Goal: Answer question/provide support

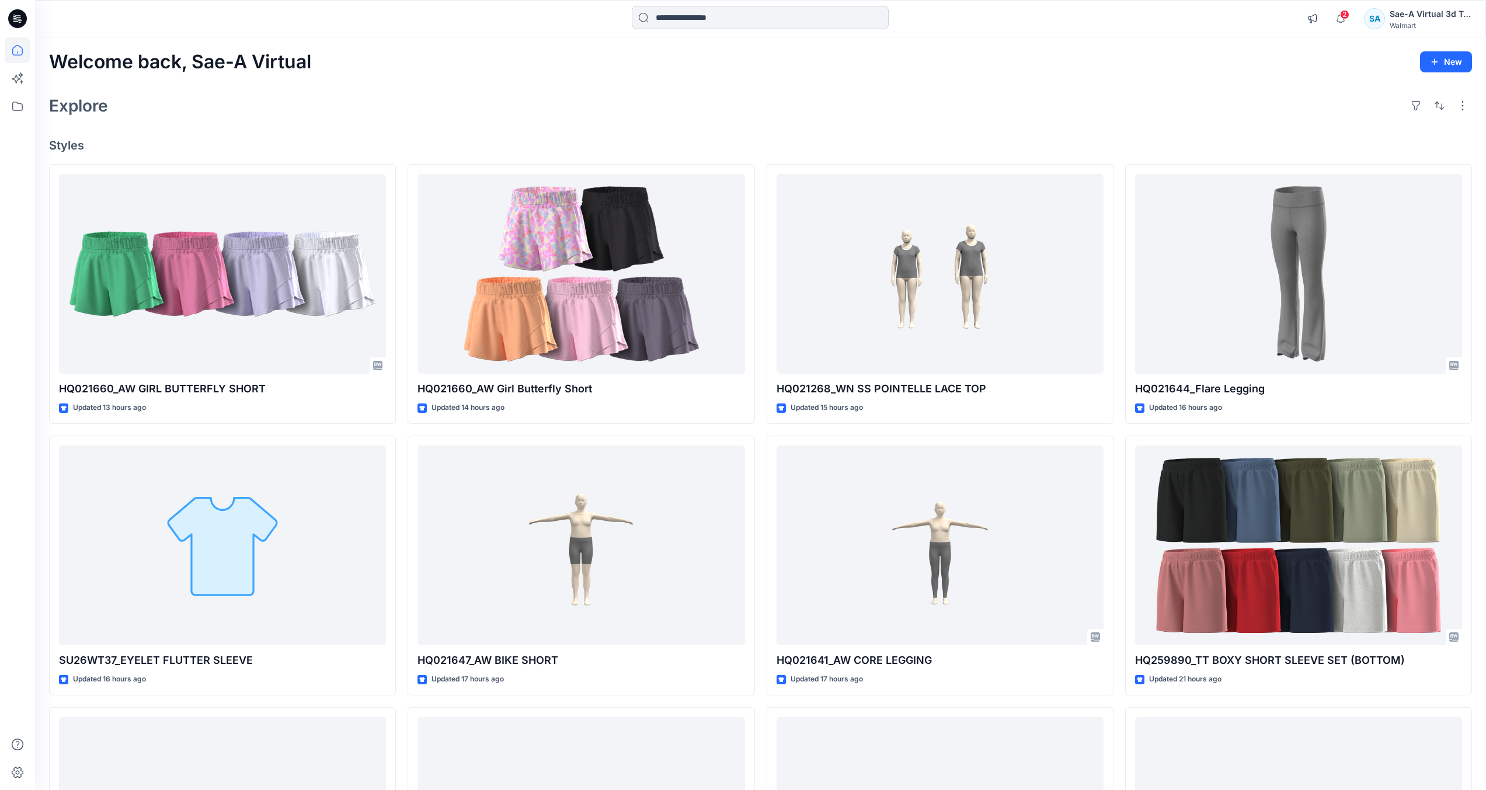
click at [829, 26] on input at bounding box center [760, 17] width 257 height 23
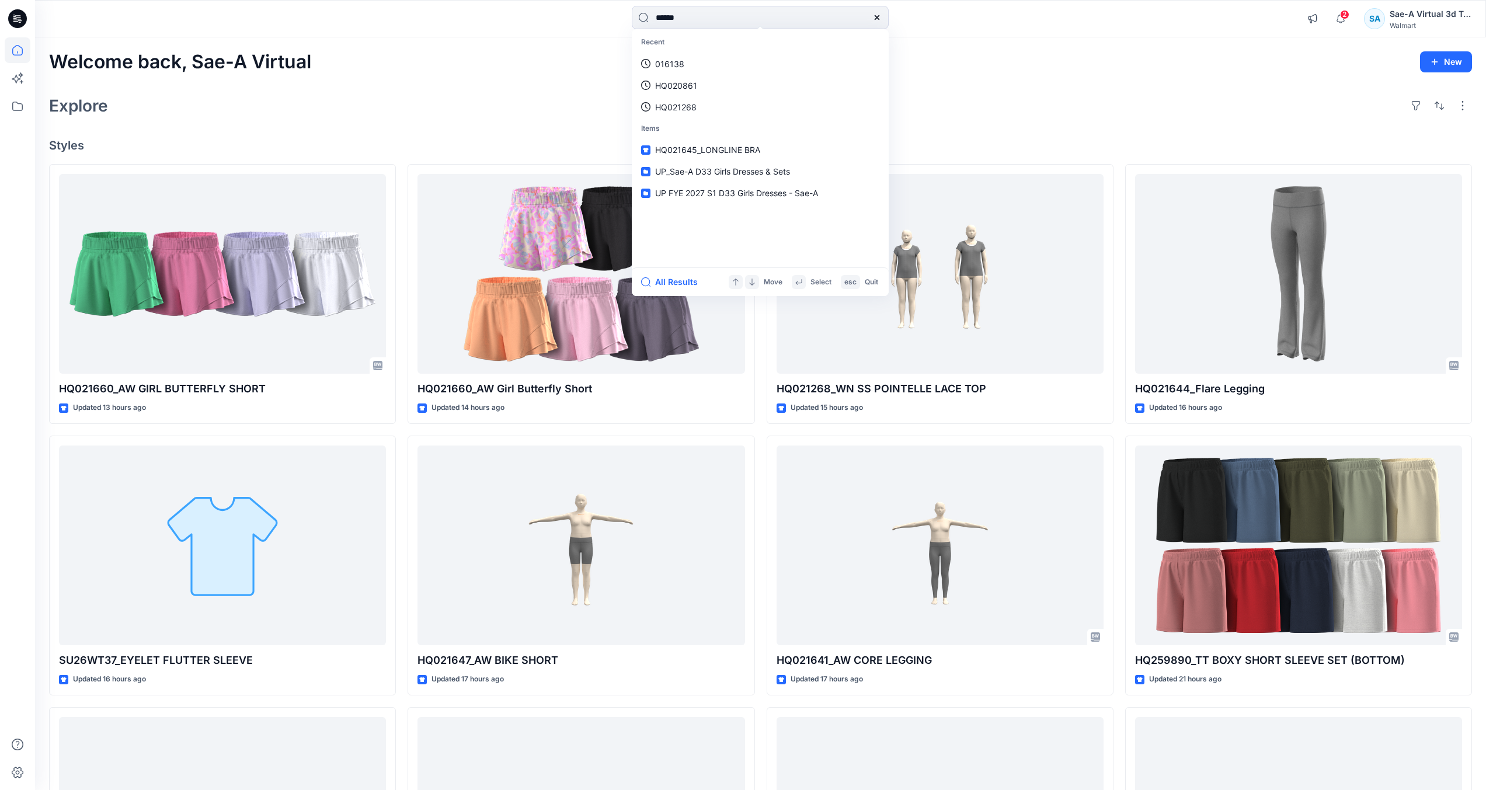
type input "******"
click at [748, 157] on link "016138 _SIZE-SET_TS PUFF SLV FLEECE SAEA 081925" at bounding box center [760, 150] width 252 height 22
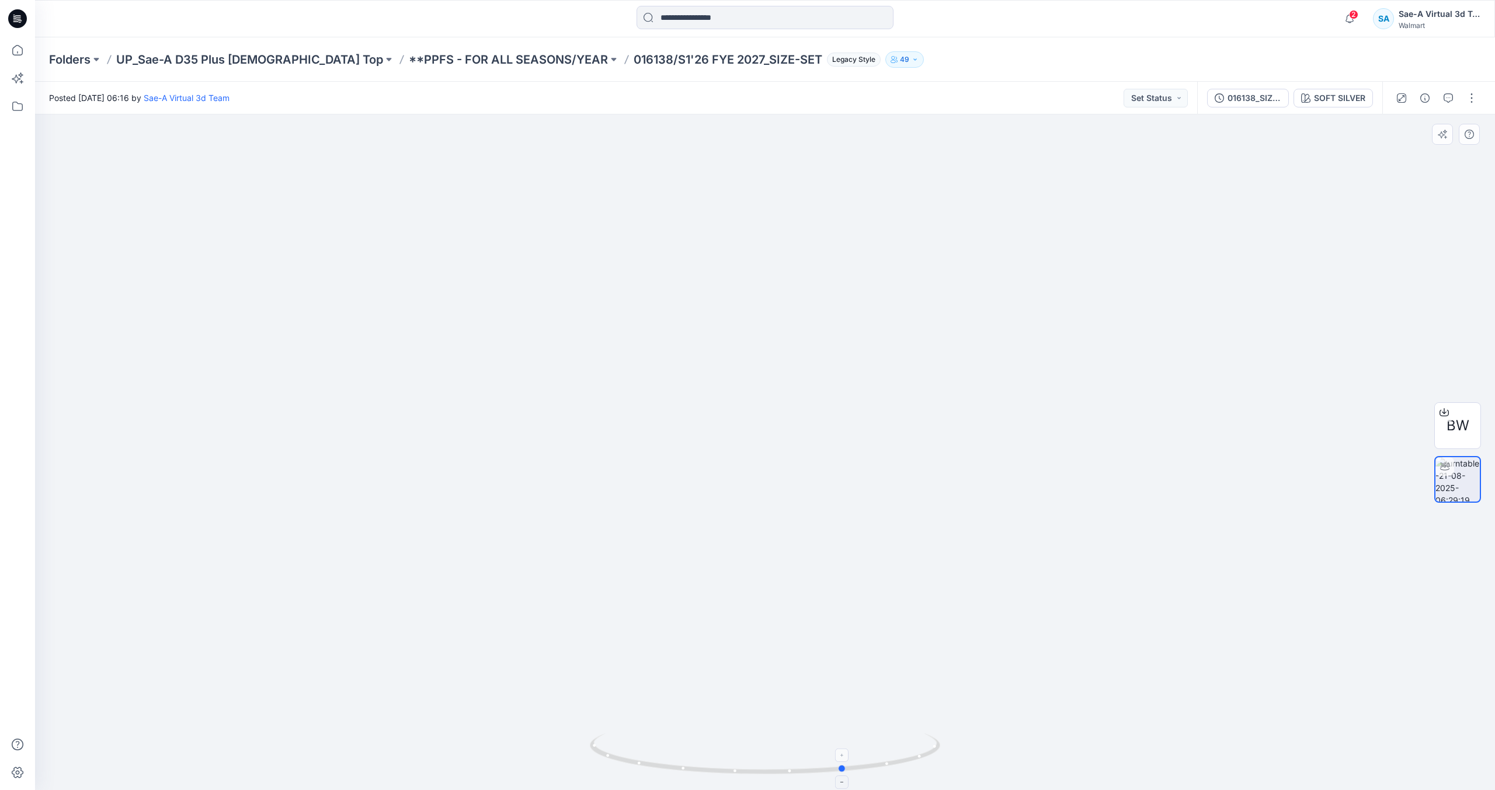
drag, startPoint x: 858, startPoint y: 752, endPoint x: 925, endPoint y: 752, distance: 67.2
click at [925, 752] on icon at bounding box center [766, 755] width 353 height 44
click at [1452, 98] on icon "button" at bounding box center [1448, 97] width 9 height 9
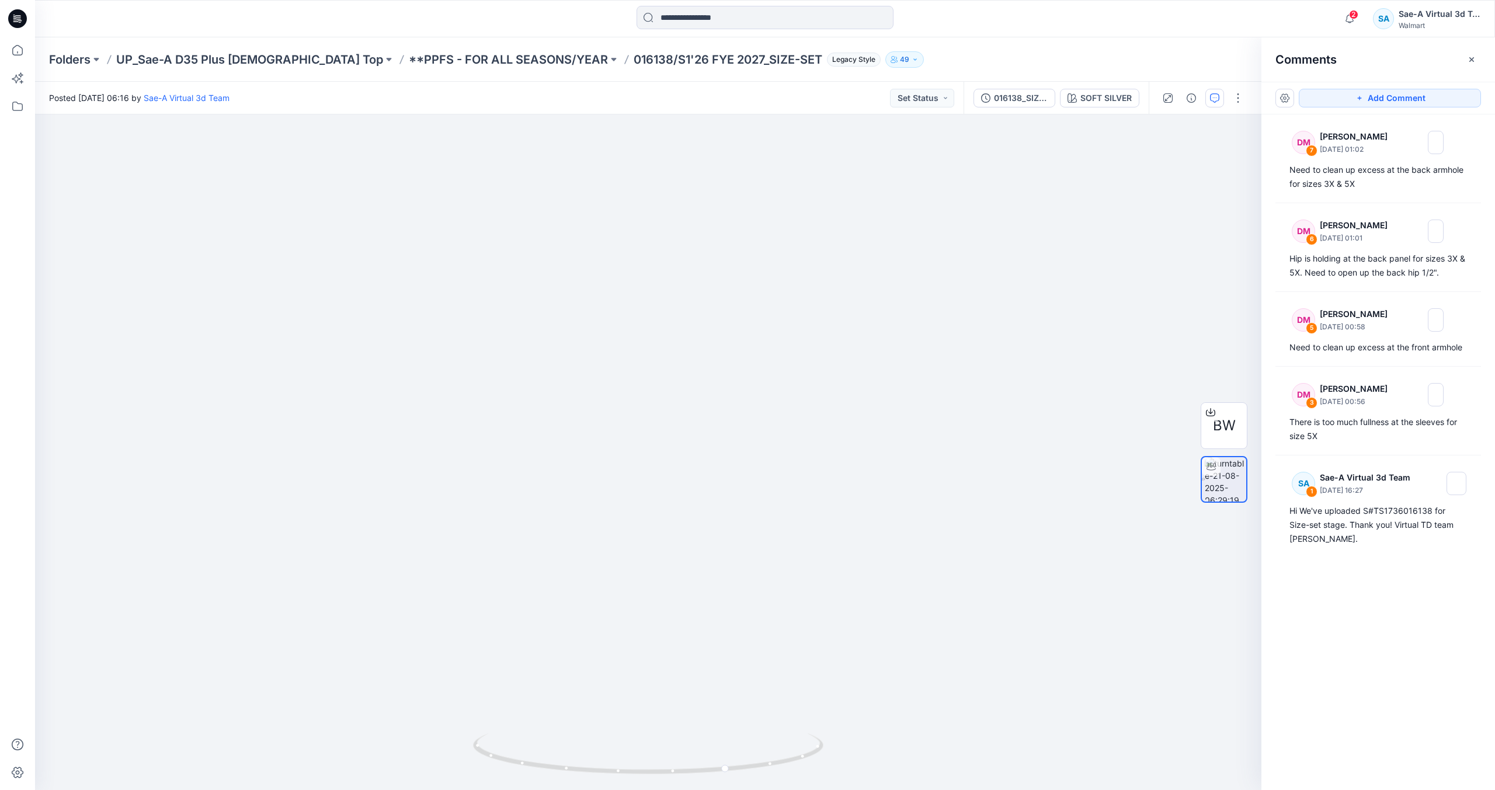
click at [1275, 100] on div "Add Comment" at bounding box center [1378, 98] width 234 height 33
click at [1284, 102] on button "button" at bounding box center [1284, 98] width 19 height 19
click at [1375, 150] on p "Show resolved comments" at bounding box center [1334, 148] width 98 height 12
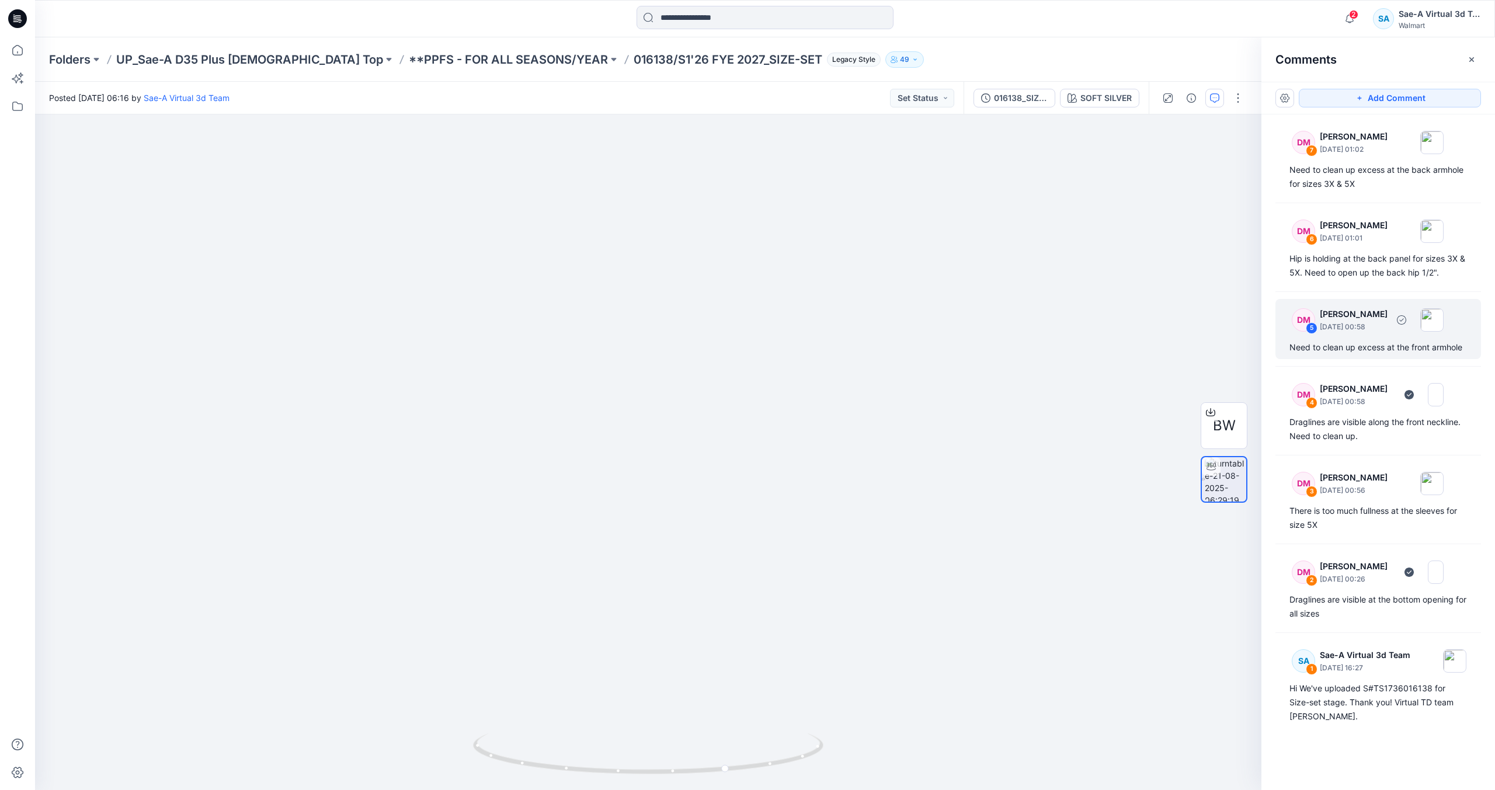
click at [1424, 356] on div "DM 5 [PERSON_NAME] [DATE] 00:58 Need to clean up excess at the front armhole" at bounding box center [1378, 329] width 206 height 60
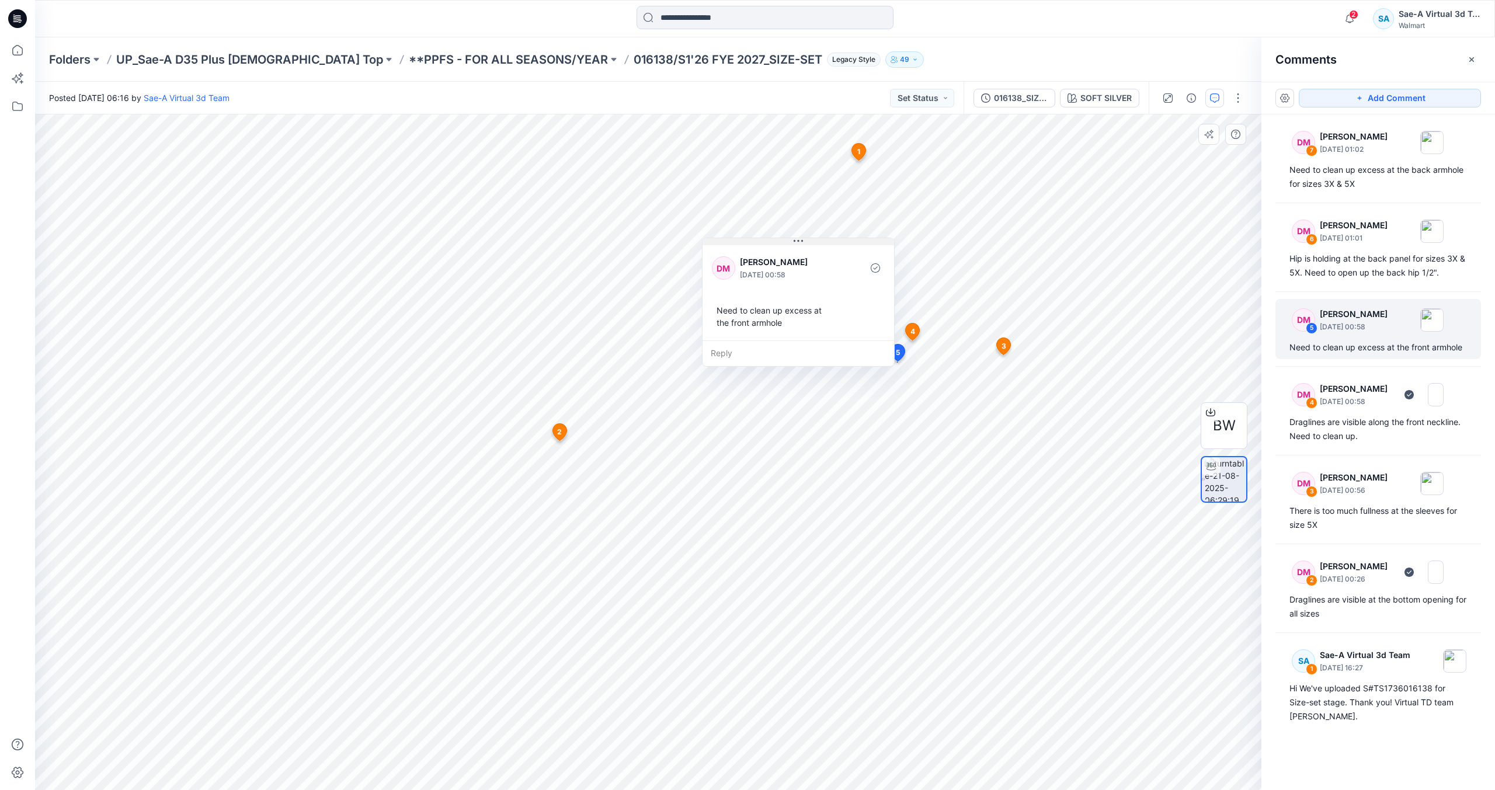
click at [808, 244] on button at bounding box center [799, 241] width 192 height 7
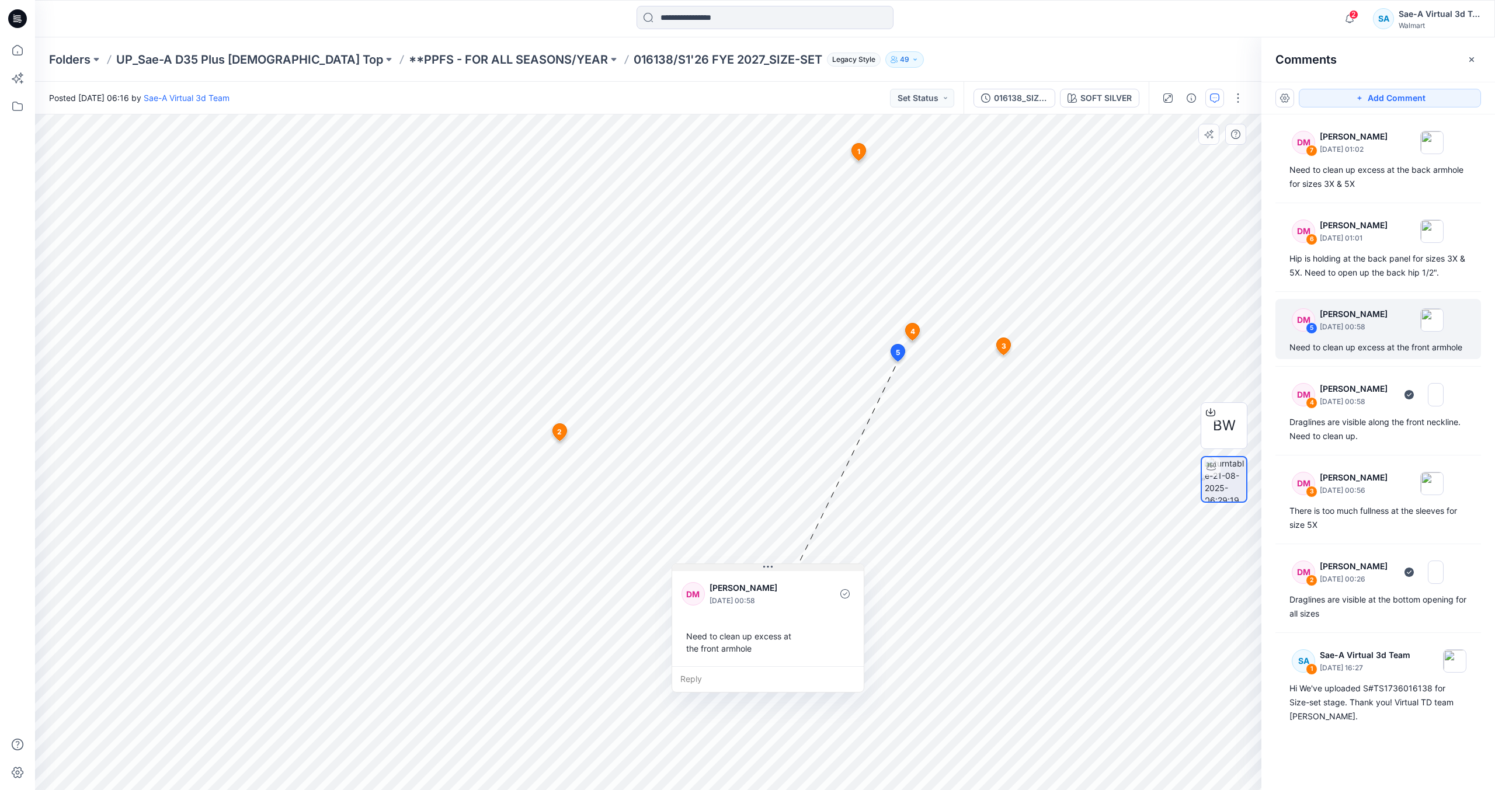
drag, startPoint x: 816, startPoint y: 242, endPoint x: 786, endPoint y: 568, distance: 327.3
click at [786, 568] on button at bounding box center [768, 567] width 192 height 7
click at [1375, 269] on div "Hip is holding at the back panel for sizes 3X & 5X. Need to open up the back hi…" at bounding box center [1378, 266] width 178 height 28
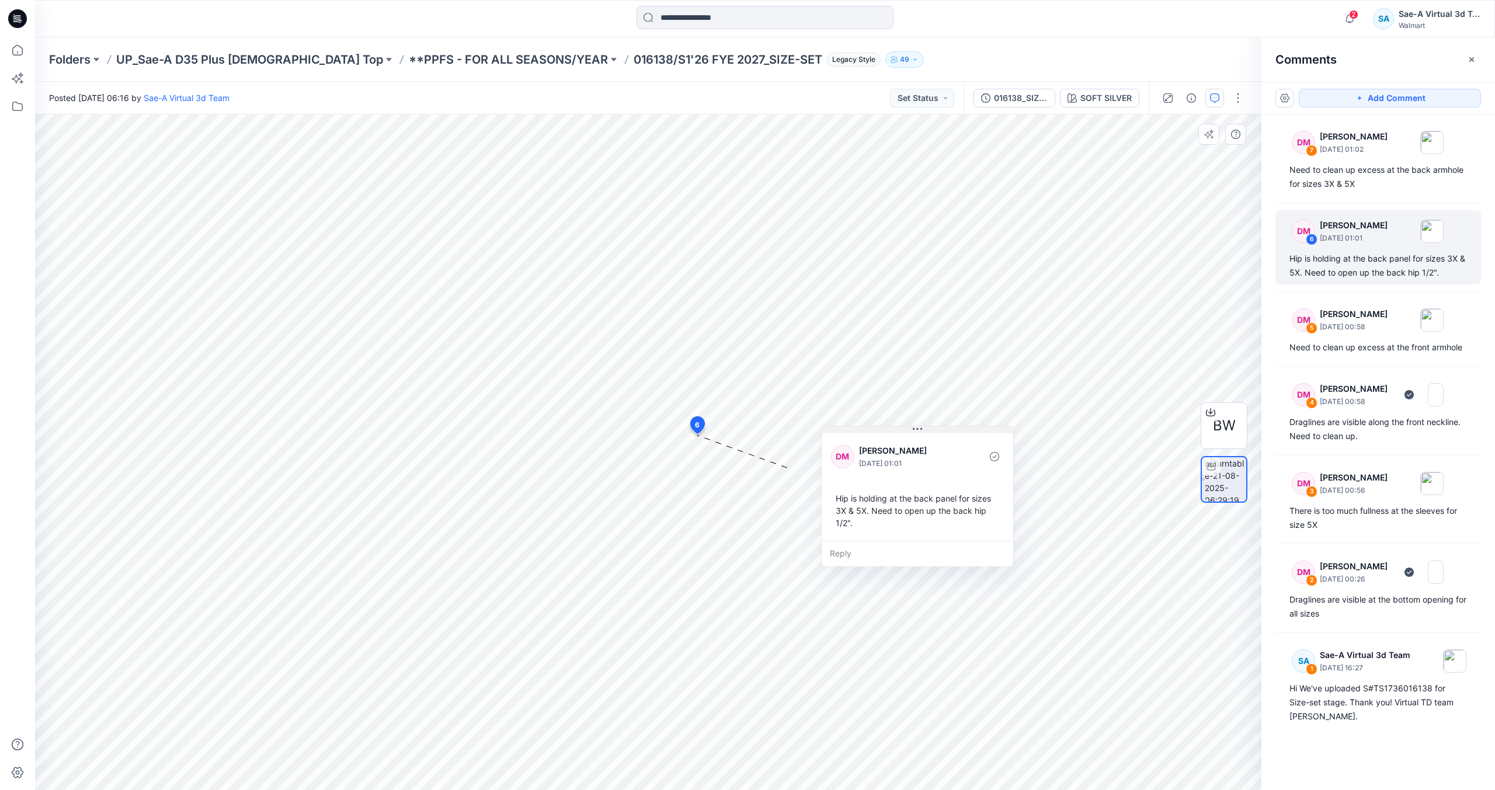
drag, startPoint x: 782, startPoint y: 444, endPoint x: 1019, endPoint y: 429, distance: 237.6
click at [1013, 429] on button at bounding box center [918, 429] width 192 height 7
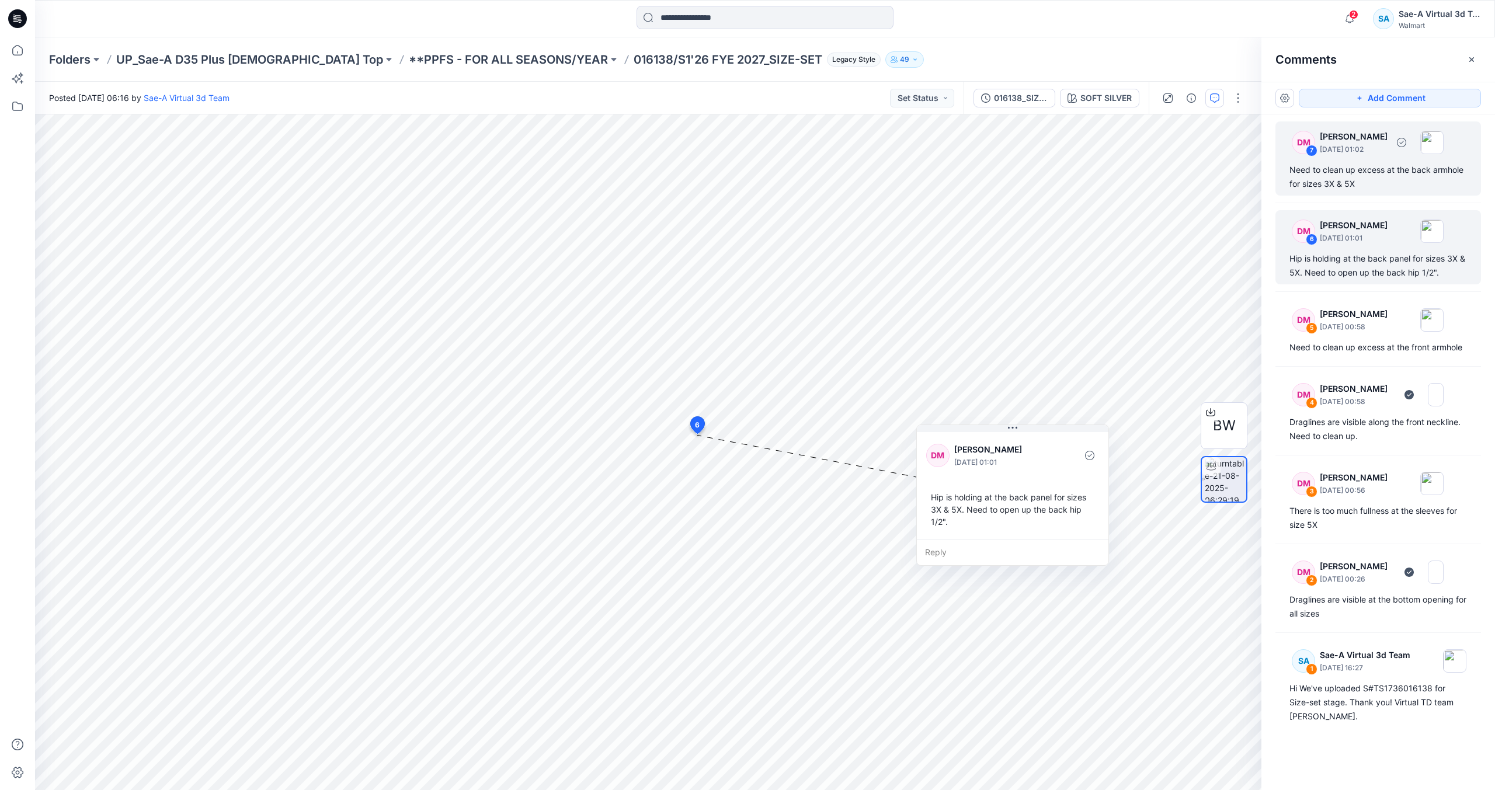
click at [1371, 183] on div "Need to clean up excess at the back armhole for sizes 3X & 5X" at bounding box center [1378, 177] width 178 height 28
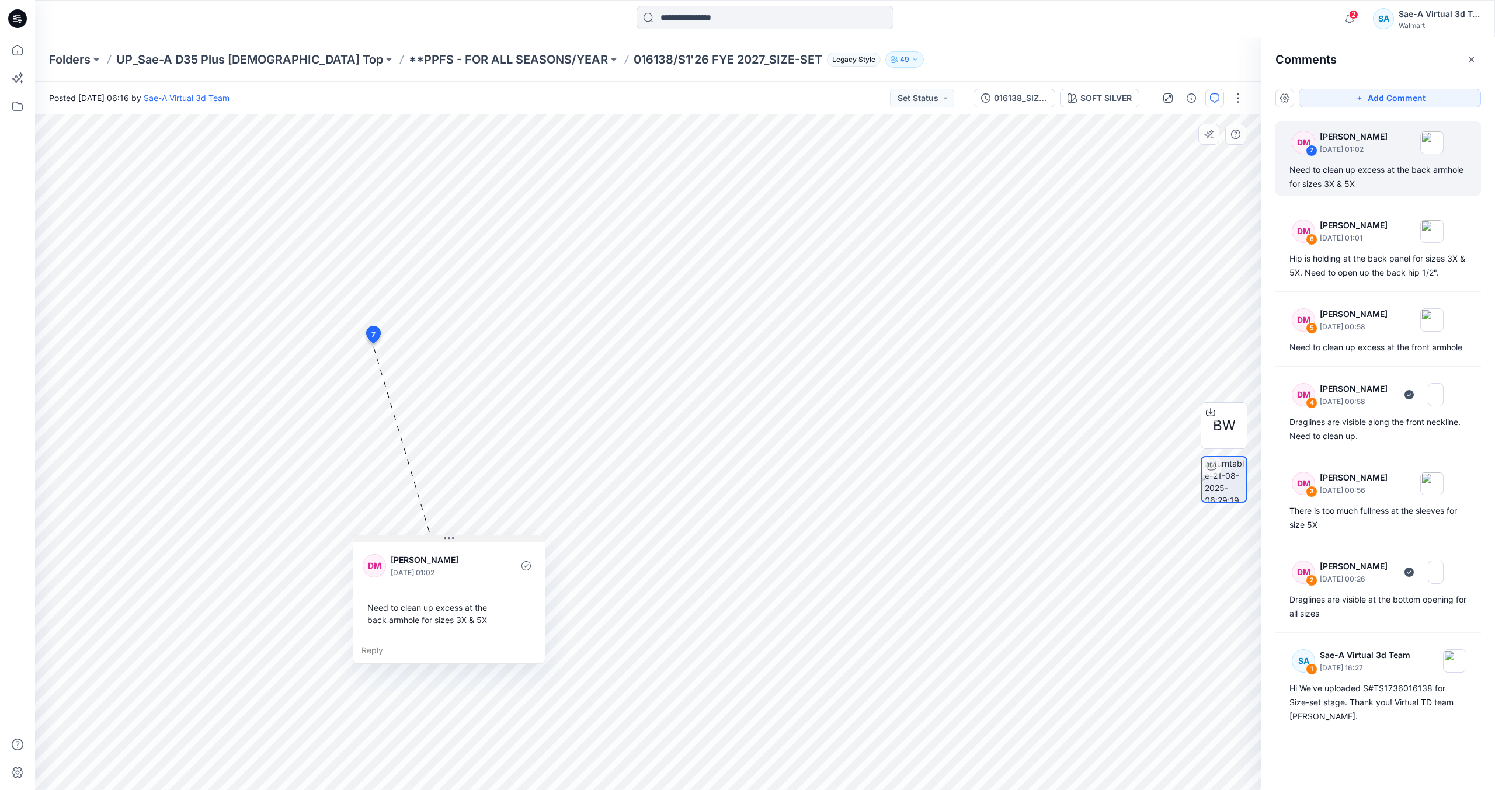
drag, startPoint x: 449, startPoint y: 353, endPoint x: 446, endPoint y: 537, distance: 183.4
click at [446, 537] on icon at bounding box center [448, 538] width 9 height 9
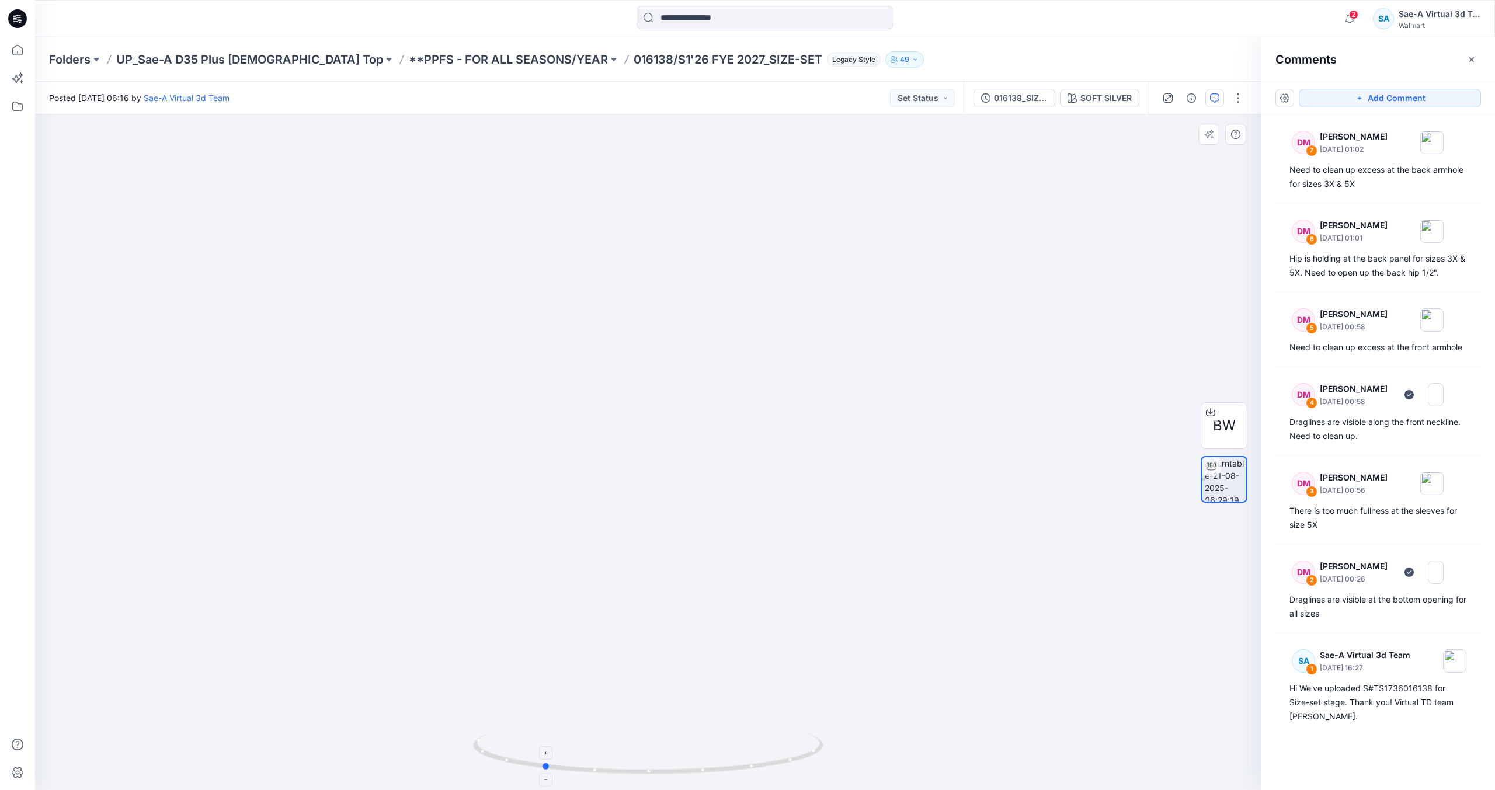
drag, startPoint x: 719, startPoint y: 764, endPoint x: 613, endPoint y: 776, distance: 106.3
click at [613, 776] on icon at bounding box center [649, 755] width 353 height 44
drag, startPoint x: 586, startPoint y: 774, endPoint x: 627, endPoint y: 780, distance: 41.9
click at [627, 780] on div at bounding box center [648, 761] width 350 height 58
drag, startPoint x: 785, startPoint y: 755, endPoint x: 833, endPoint y: 740, distance: 50.8
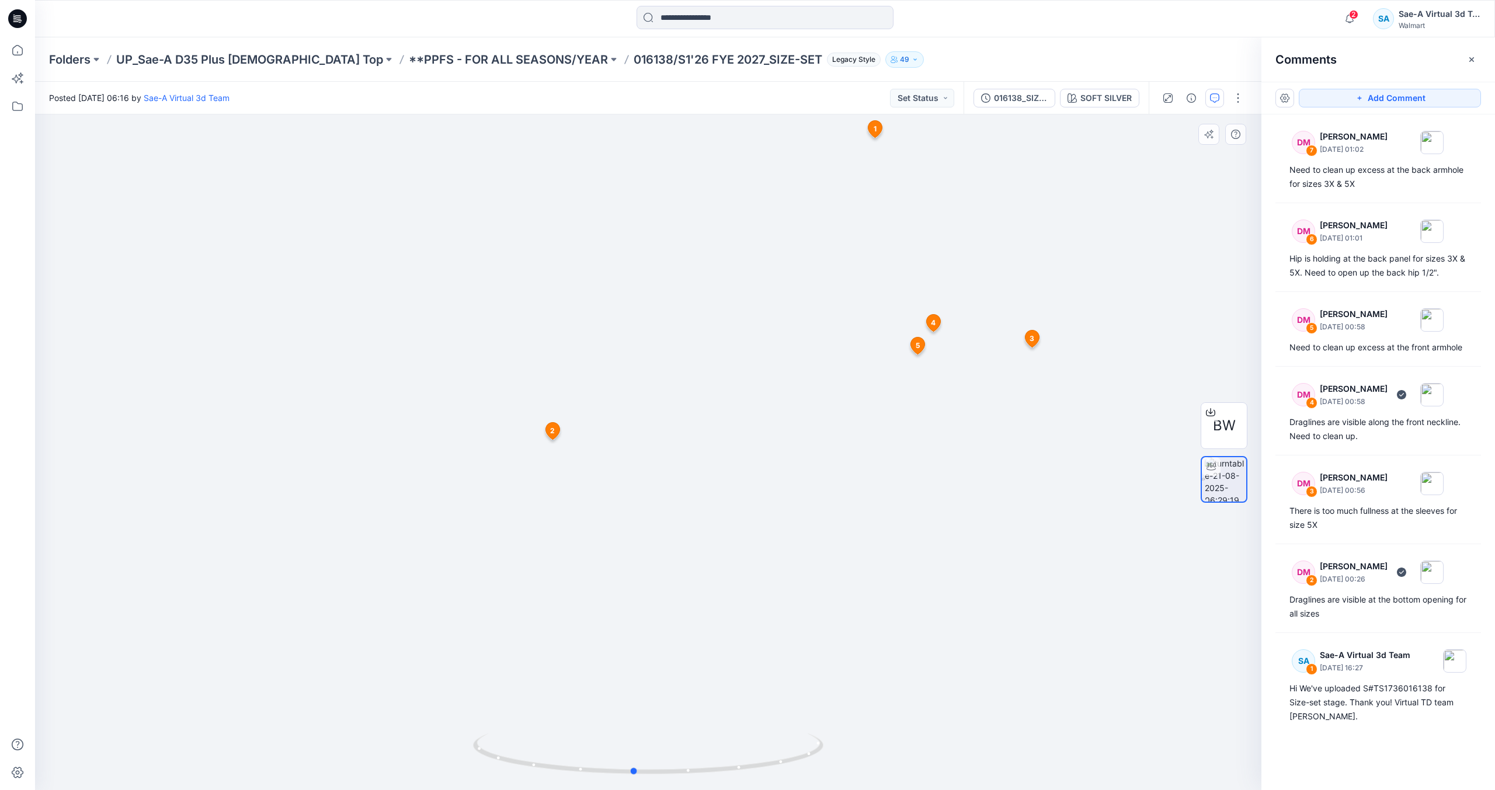
click at [833, 740] on div at bounding box center [648, 452] width 1226 height 676
click at [1412, 447] on div "DM 4 [PERSON_NAME] [DATE] 00:58 Draglines are visible along the front neckline.…" at bounding box center [1378, 411] width 206 height 74
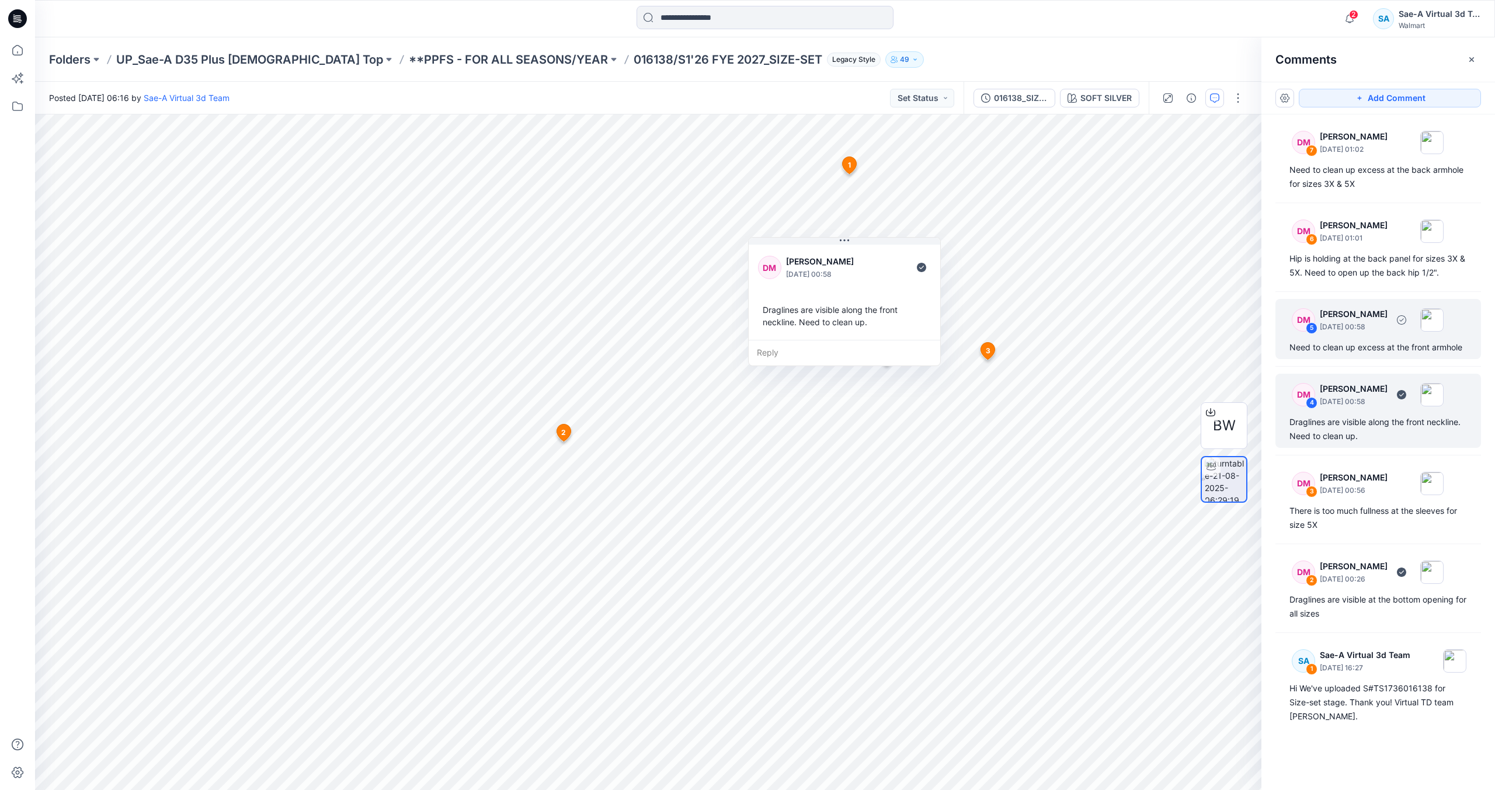
click at [1403, 349] on div "Need to clean up excess at the front armhole" at bounding box center [1378, 347] width 178 height 14
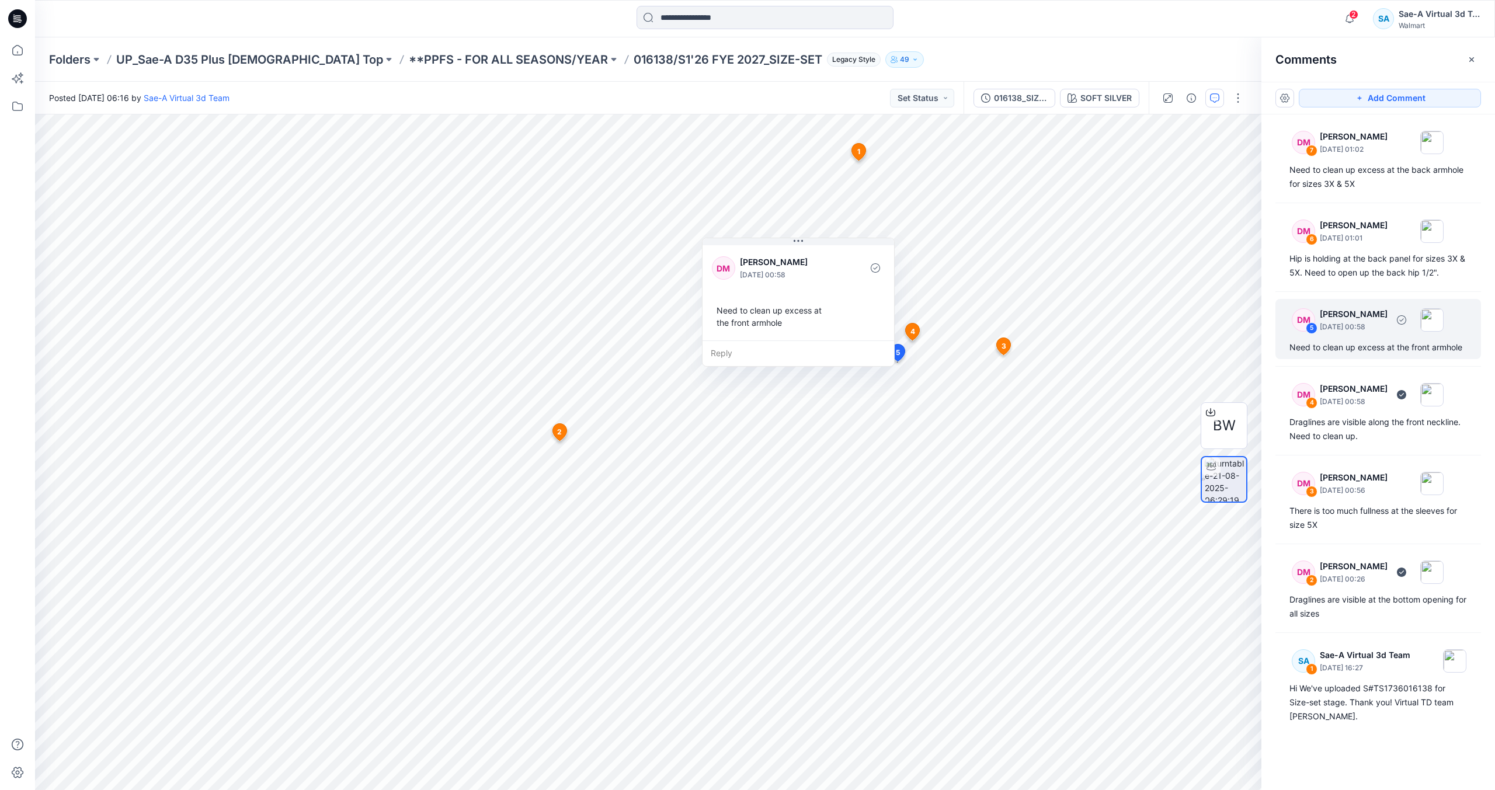
click at [1375, 345] on div "Need to clean up excess at the front armhole" at bounding box center [1378, 347] width 178 height 14
click at [1379, 187] on div "Need to clean up excess at the back armhole for sizes 3X & 5X" at bounding box center [1378, 177] width 178 height 28
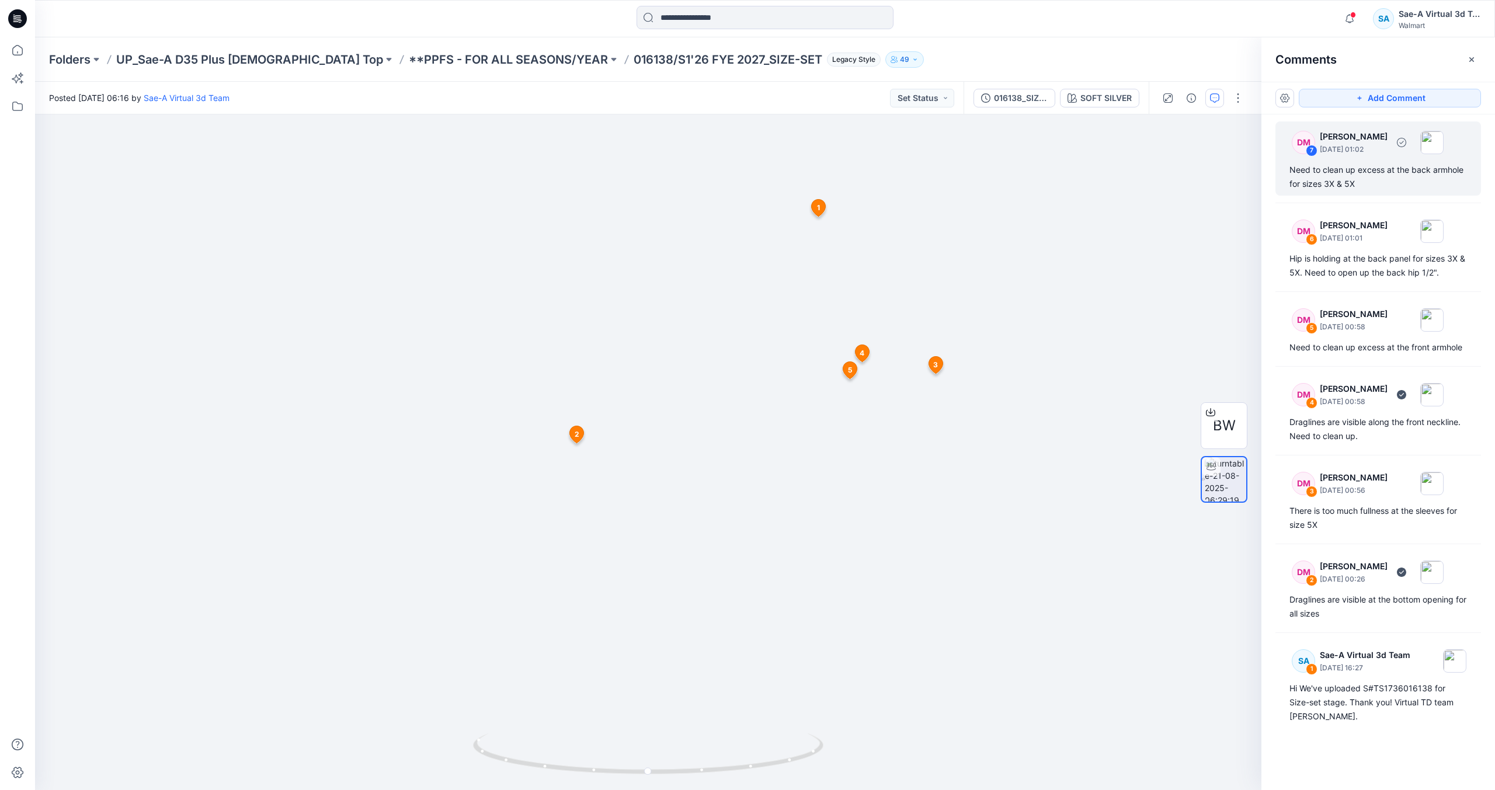
click at [1389, 161] on div "DM 7 [PERSON_NAME] [DATE] 01:02 Need to clean up excess at the back armhole for…" at bounding box center [1378, 158] width 206 height 74
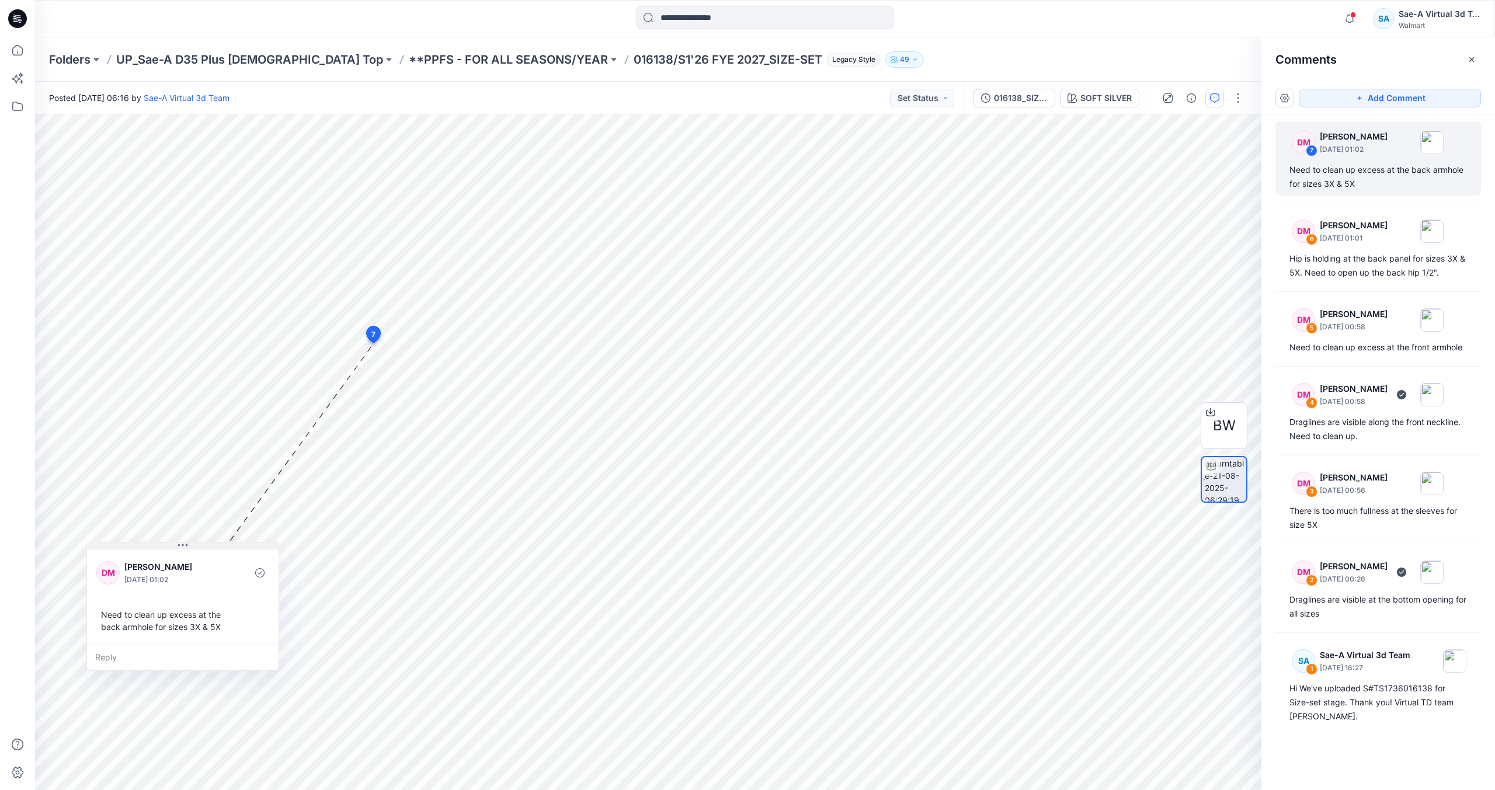
drag, startPoint x: 454, startPoint y: 353, endPoint x: 186, endPoint y: 545, distance: 330.6
click at [186, 545] on icon at bounding box center [187, 546] width 2 height 2
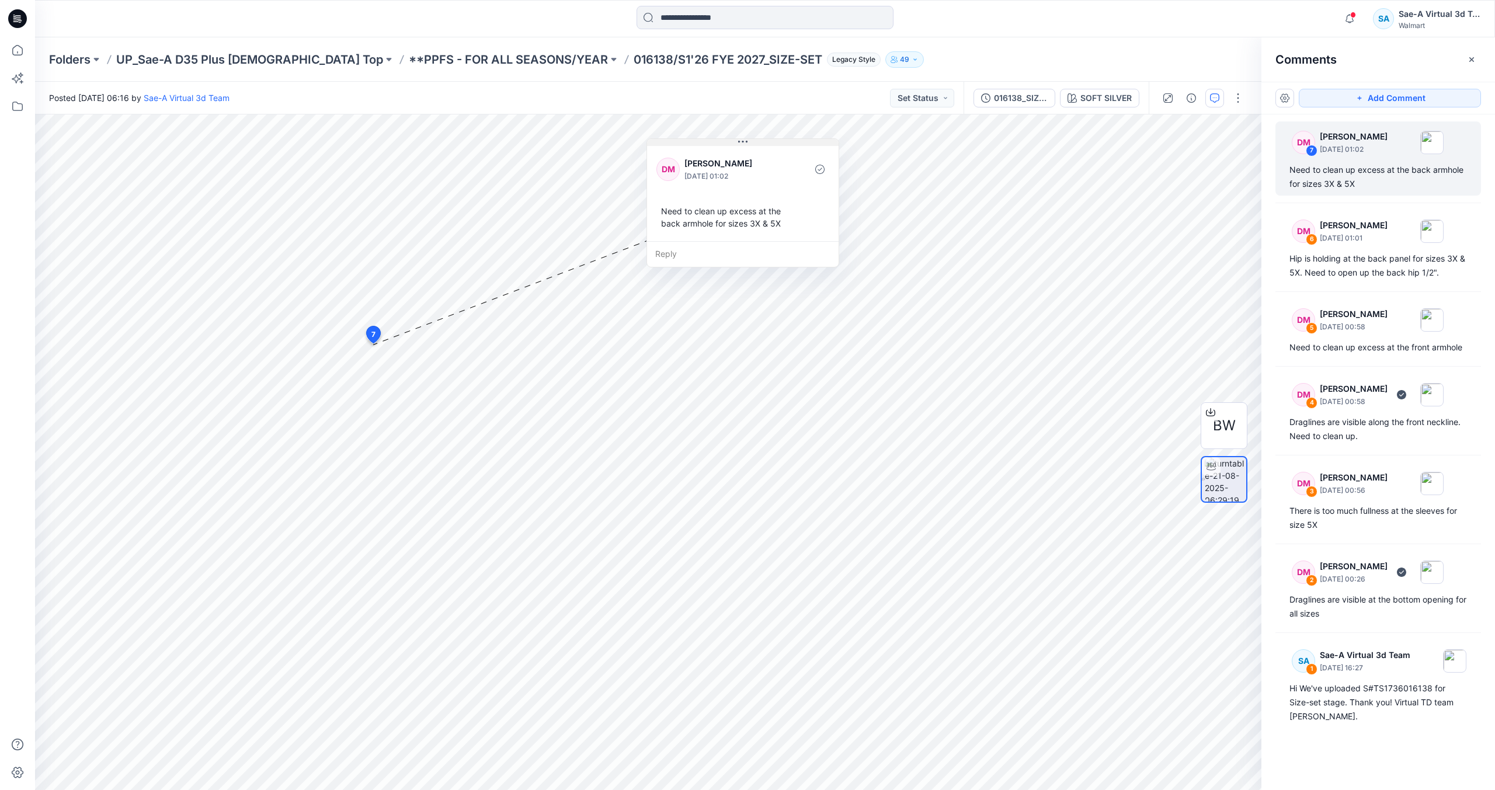
drag, startPoint x: 200, startPoint y: 547, endPoint x: 760, endPoint y: 144, distance: 690.3
click at [760, 144] on button at bounding box center [743, 142] width 192 height 7
